Goal: Task Accomplishment & Management: Manage account settings

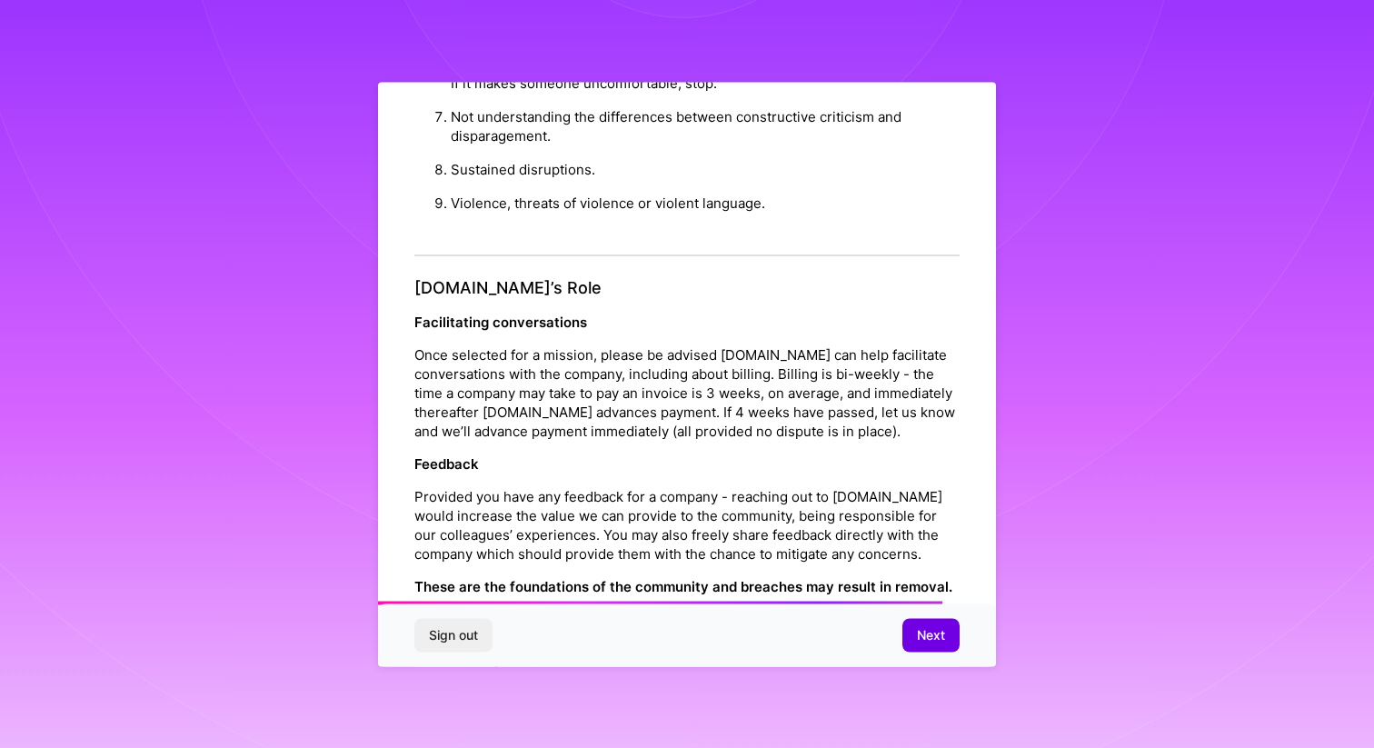
scroll to position [1916, 0]
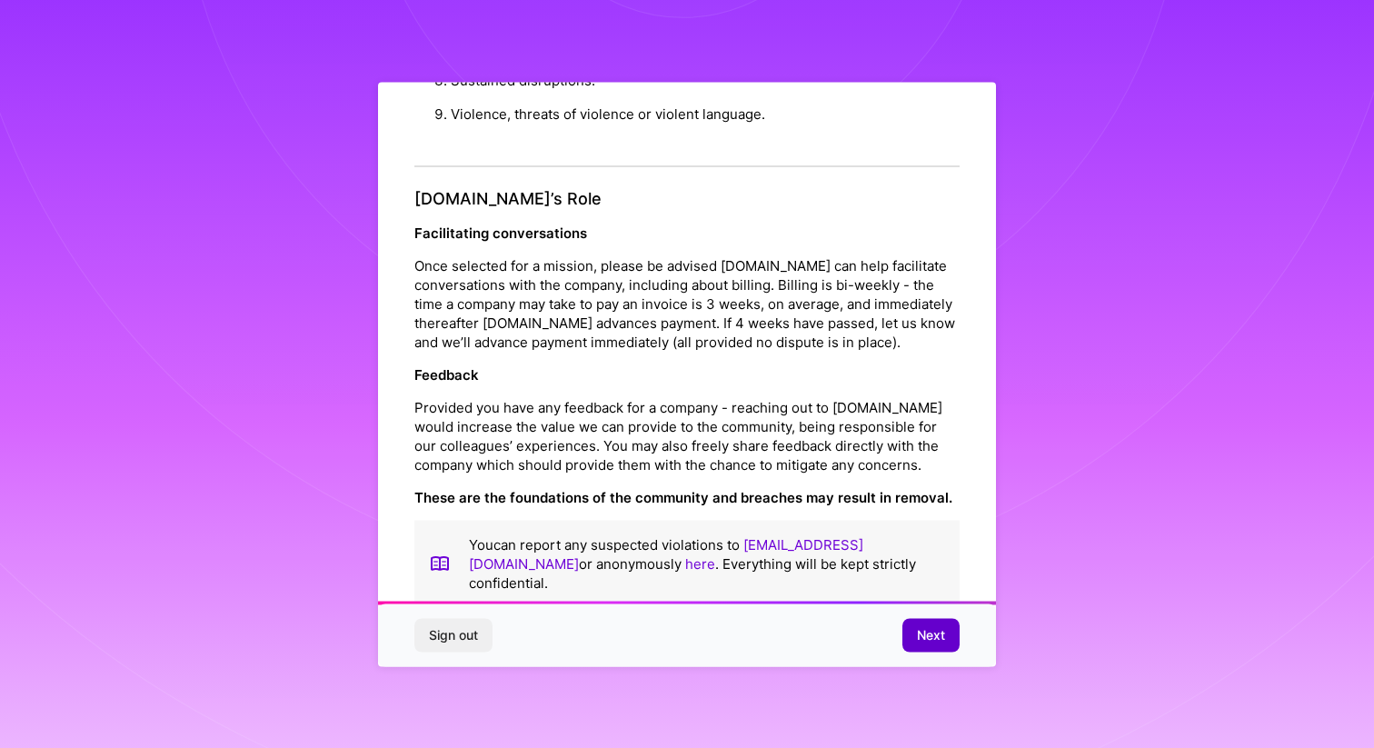
click at [924, 637] on span "Next" at bounding box center [931, 635] width 28 height 18
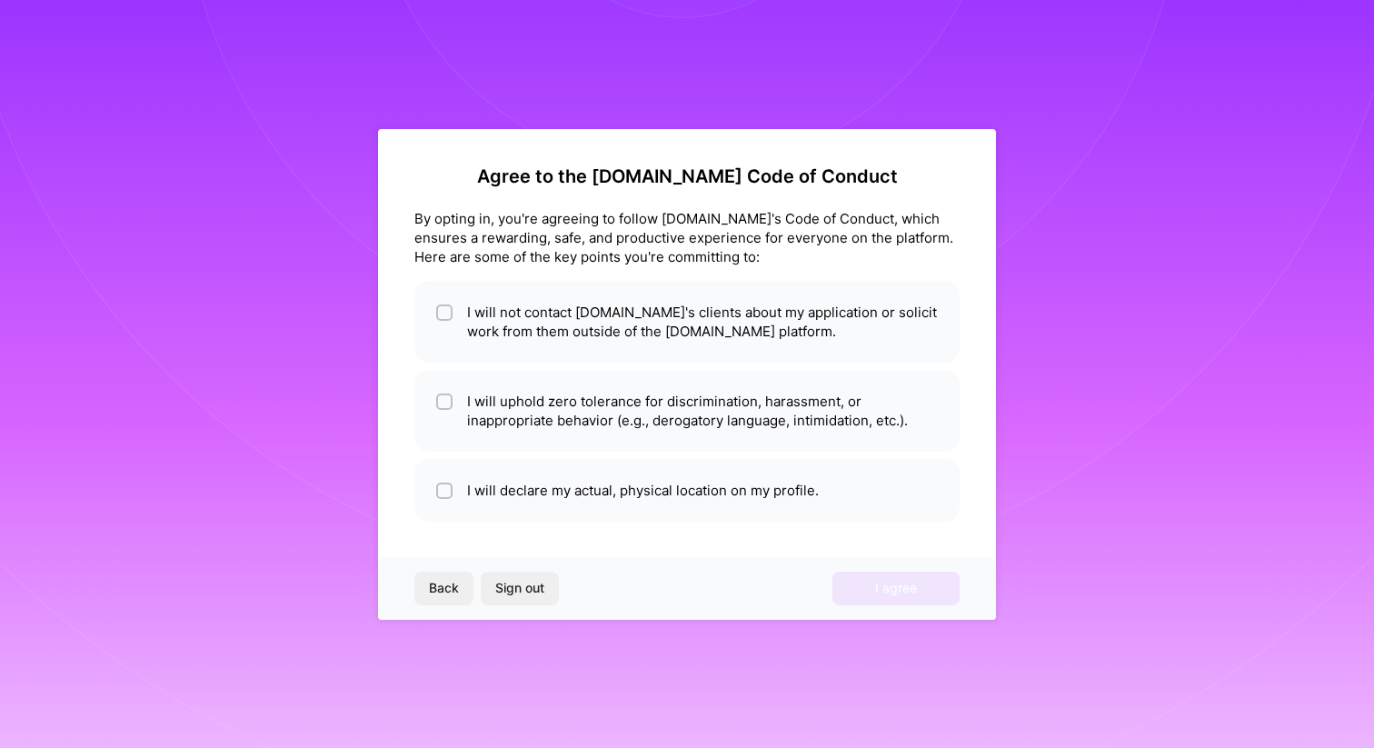
scroll to position [0, 0]
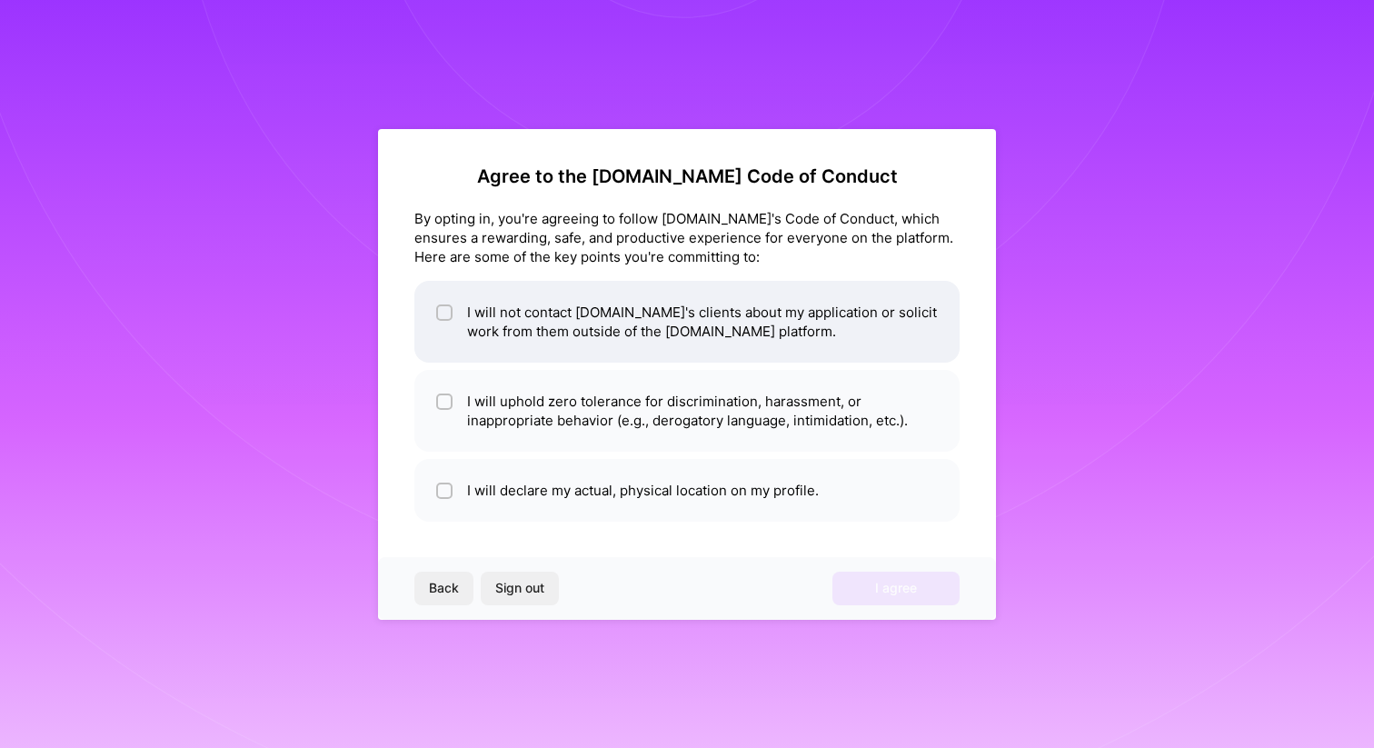
click at [448, 315] on input "checkbox" at bounding box center [446, 313] width 13 height 13
checkbox input "true"
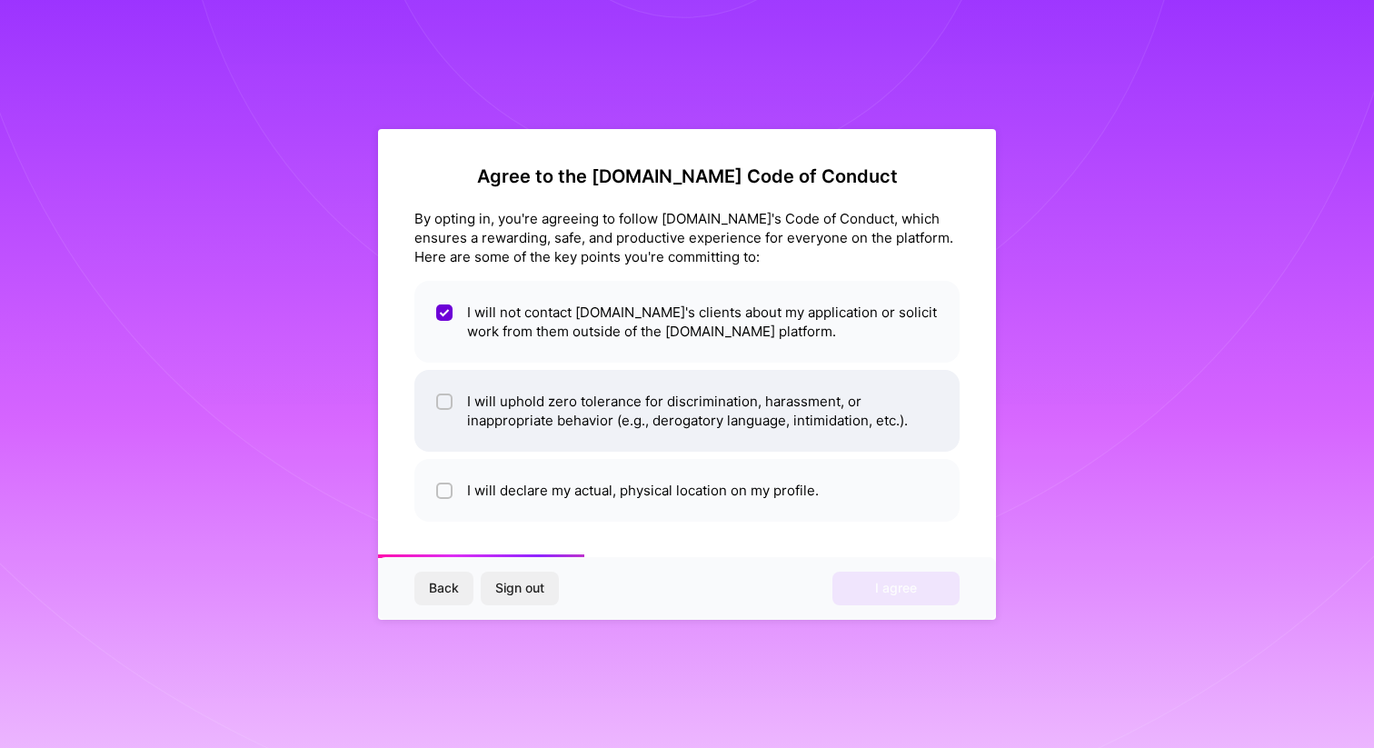
click at [444, 400] on input "checkbox" at bounding box center [446, 402] width 13 height 13
checkbox input "true"
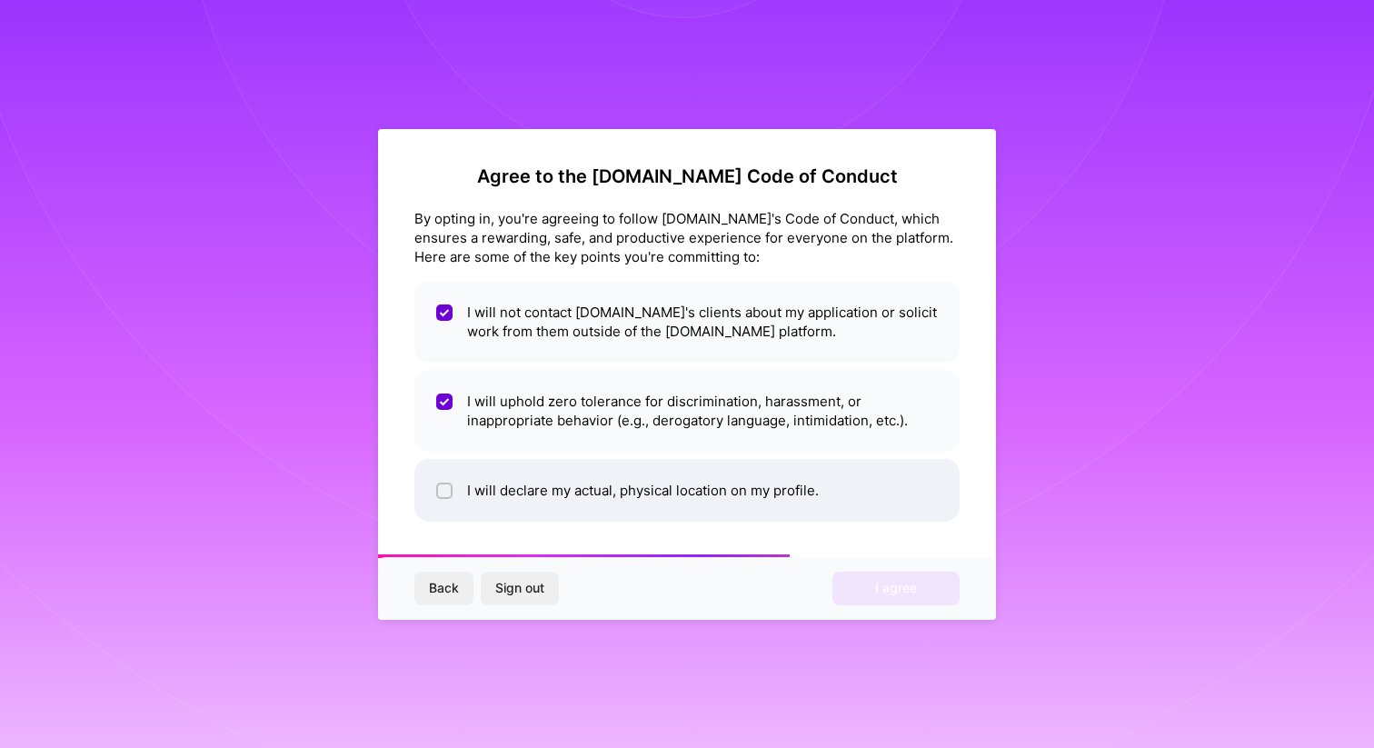
click at [455, 498] on li "I will declare my actual, physical location on my profile." at bounding box center [686, 490] width 545 height 63
checkbox input "true"
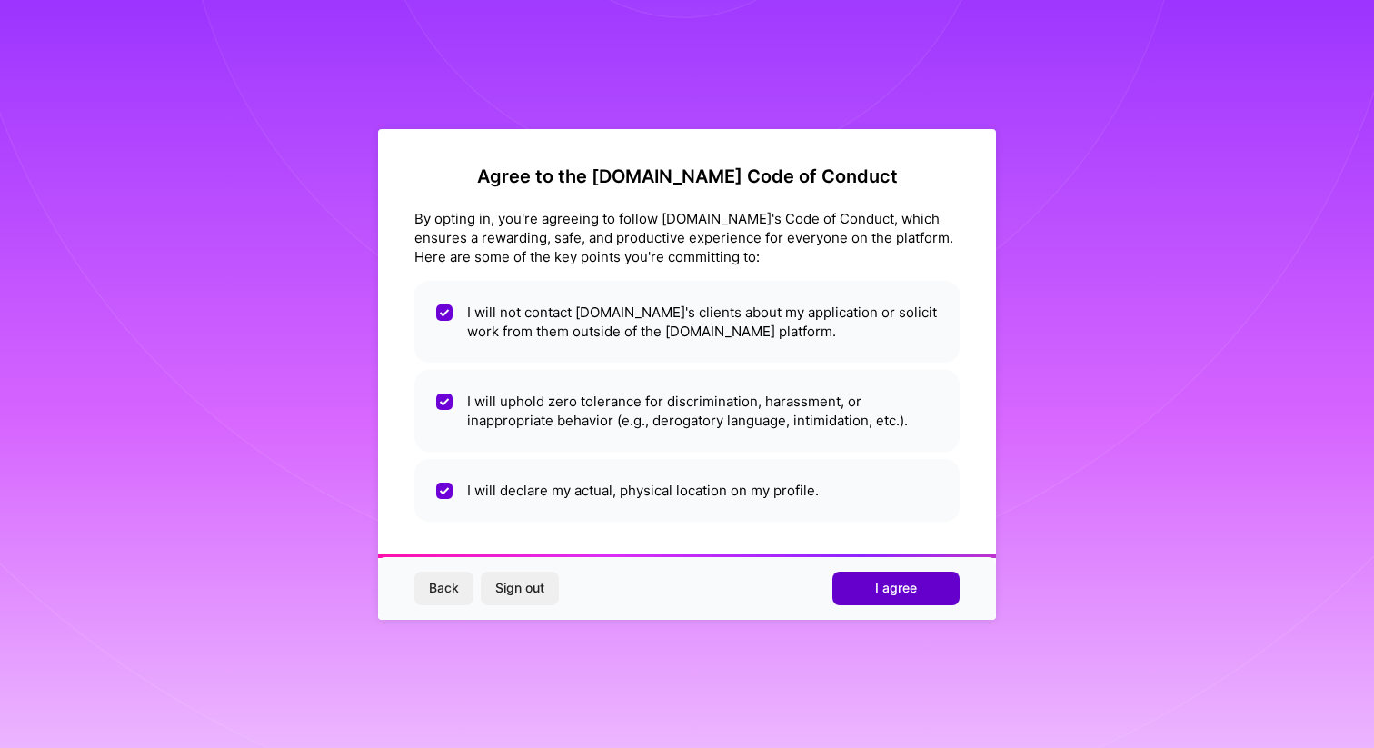
click at [842, 585] on button "I agree" at bounding box center [896, 588] width 127 height 33
